Goal: Find contact information: Find contact information

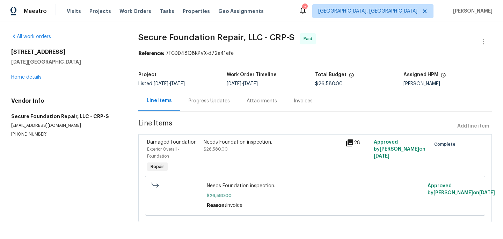
click at [348, 142] on icon at bounding box center [349, 142] width 7 height 7
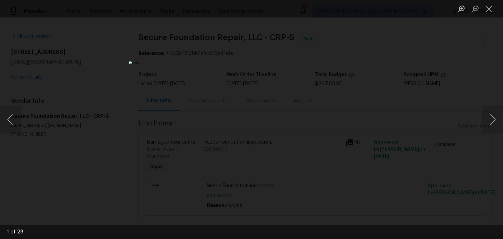
click at [385, 132] on div "Lightbox" at bounding box center [251, 119] width 503 height 239
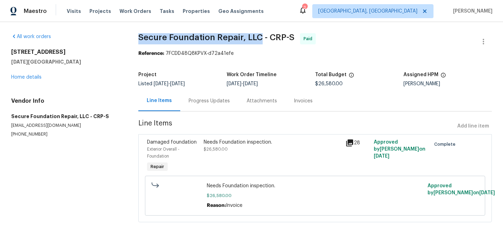
drag, startPoint x: 138, startPoint y: 35, endPoint x: 257, endPoint y: 34, distance: 118.3
click at [259, 33] on span "Secure Foundation Repair, LLC - CRP-S" at bounding box center [216, 37] width 156 height 8
copy span "Secure Foundation Repair, LLC"
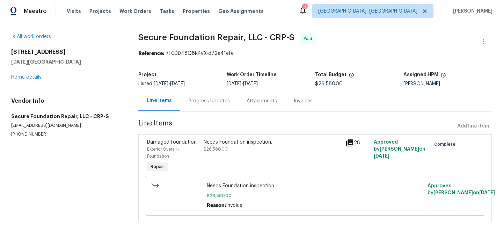
click at [209, 102] on div "Progress Updates" at bounding box center [208, 100] width 41 height 7
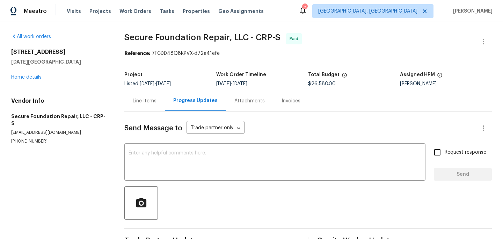
click at [238, 108] on div "Attachments" at bounding box center [249, 100] width 47 height 21
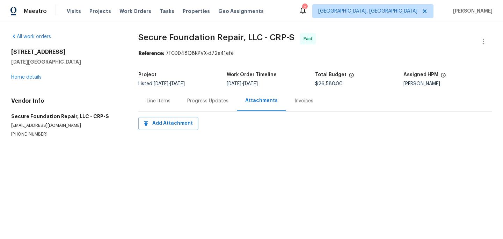
click at [297, 105] on div "Invoices" at bounding box center [304, 100] width 36 height 21
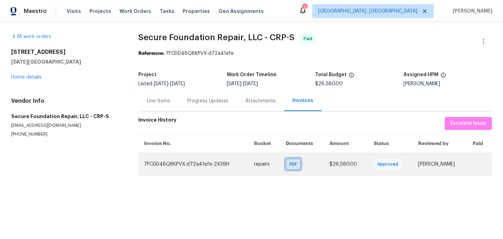
click at [289, 163] on div "PDF" at bounding box center [293, 163] width 15 height 11
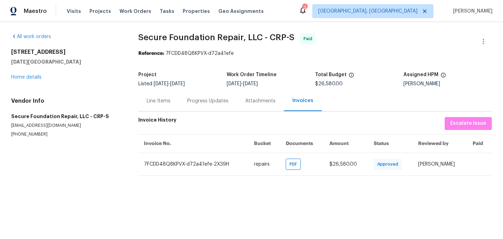
drag, startPoint x: 296, startPoint y: 37, endPoint x: 291, endPoint y: 37, distance: 4.6
click at [295, 37] on span "Secure Foundation Repair, LLC - CRP-S Paid" at bounding box center [306, 41] width 336 height 17
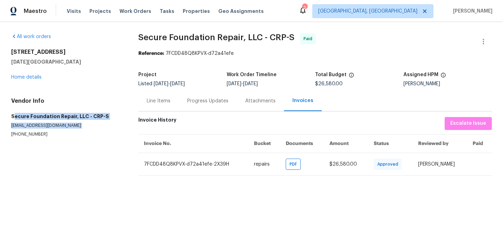
drag, startPoint x: 44, startPoint y: 131, endPoint x: 14, endPoint y: 117, distance: 33.1
click at [14, 117] on div "Vendor Info Secure Foundation Repair, LLC - CRP-S [EMAIL_ADDRESS][DOMAIN_NAME] …" at bounding box center [66, 117] width 110 height 40
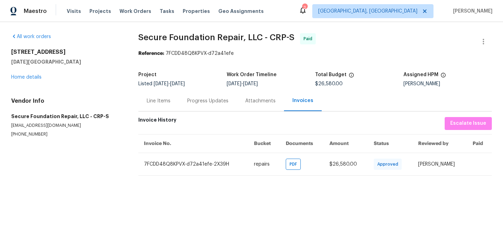
drag, startPoint x: 32, startPoint y: 134, endPoint x: 40, endPoint y: 136, distance: 7.6
click at [32, 134] on p "[PHONE_NUMBER]" at bounding box center [66, 134] width 110 height 6
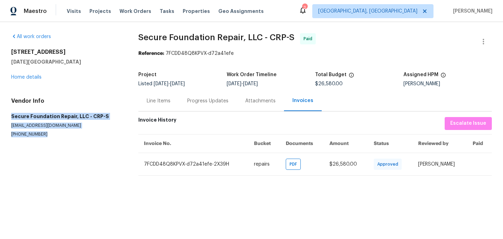
drag, startPoint x: 41, startPoint y: 134, endPoint x: 17, endPoint y: 117, distance: 29.8
click at [10, 116] on div "All work orders [STREET_ADDRESS][DATE] Home details Vendor Info Secure Foundati…" at bounding box center [251, 104] width 503 height 165
copy div "Secure Foundation Repair, LLC - CRP-S [EMAIL_ADDRESS][DOMAIN_NAME] [PHONE_NUMBE…"
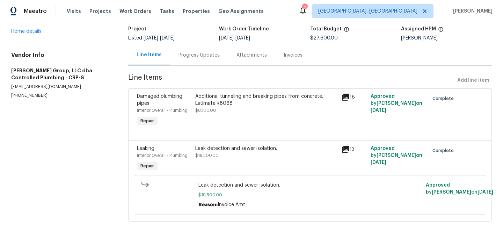
scroll to position [48, 0]
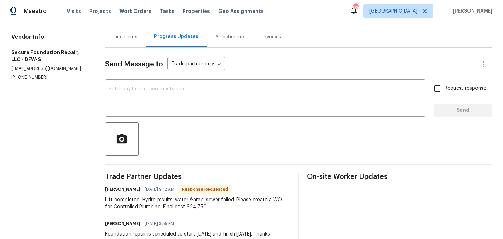
scroll to position [89, 0]
